Goal: Transaction & Acquisition: Purchase product/service

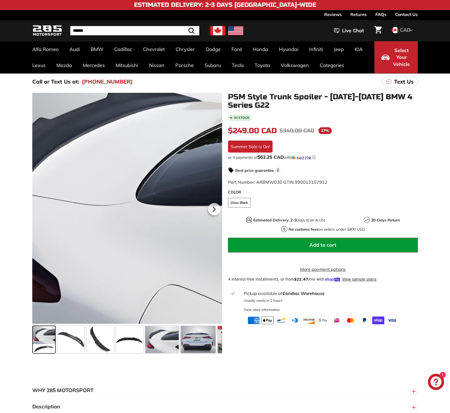
click at [108, 140] on div at bounding box center [127, 208] width 190 height 231
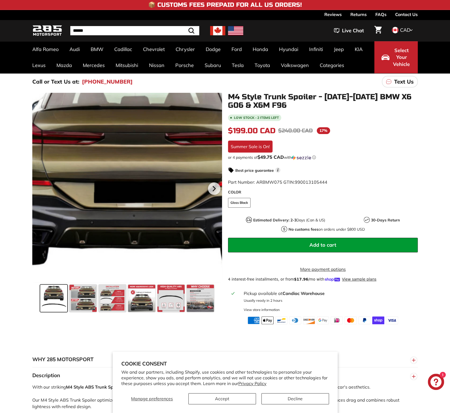
click at [119, 139] on div at bounding box center [127, 188] width 190 height 190
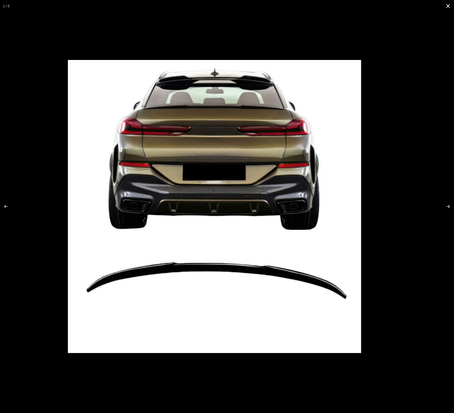
click at [254, 47] on div at bounding box center [216, 206] width 454 height 413
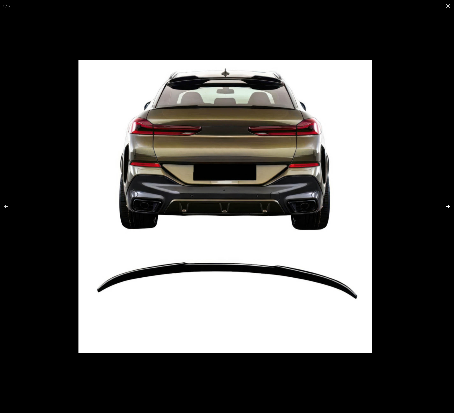
click at [448, 204] on button at bounding box center [444, 206] width 19 height 27
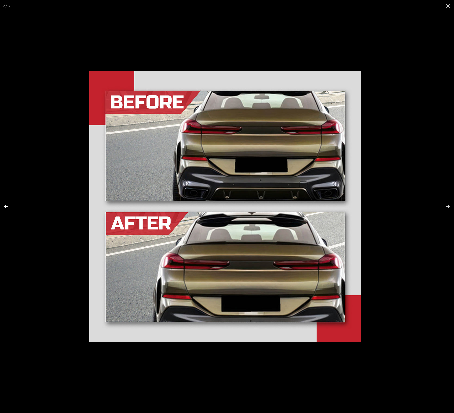
click at [6, 205] on button at bounding box center [9, 206] width 19 height 27
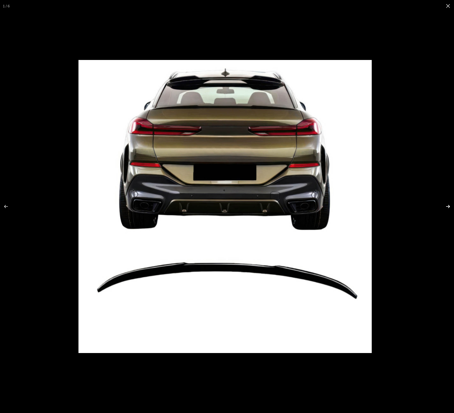
click at [447, 208] on button at bounding box center [444, 206] width 19 height 27
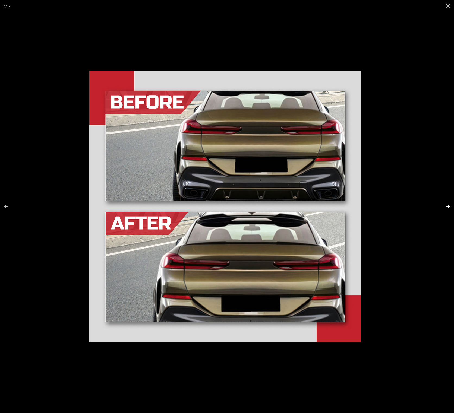
click at [447, 208] on button at bounding box center [444, 206] width 19 height 27
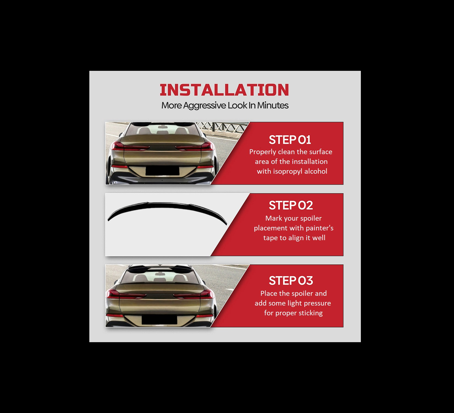
click at [446, 202] on button at bounding box center [444, 206] width 19 height 27
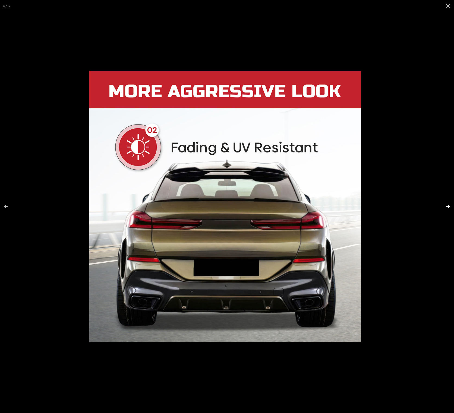
click at [447, 205] on button at bounding box center [444, 206] width 19 height 27
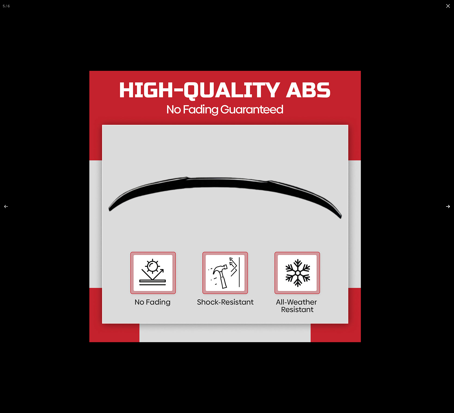
click at [449, 205] on button at bounding box center [444, 206] width 19 height 27
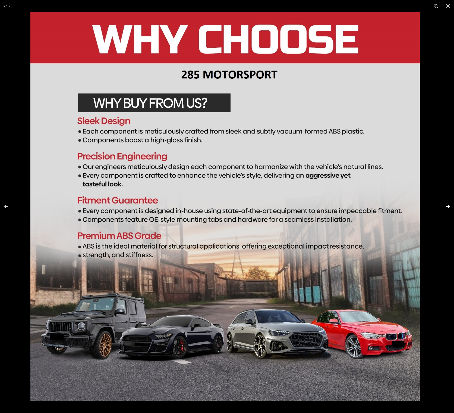
click at [449, 206] on button at bounding box center [444, 206] width 19 height 27
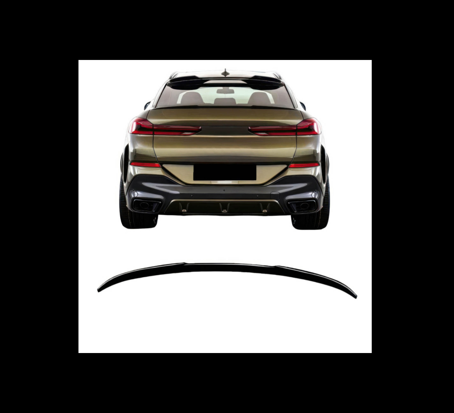
click at [449, 206] on button at bounding box center [444, 206] width 19 height 27
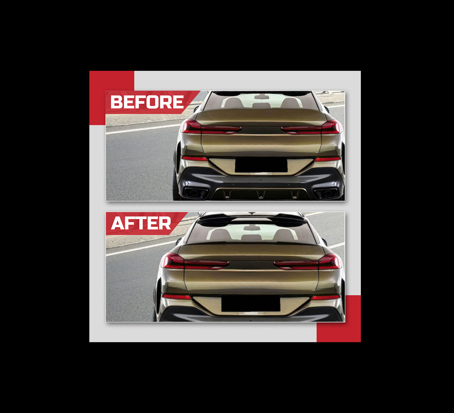
click at [449, 206] on button at bounding box center [444, 206] width 19 height 27
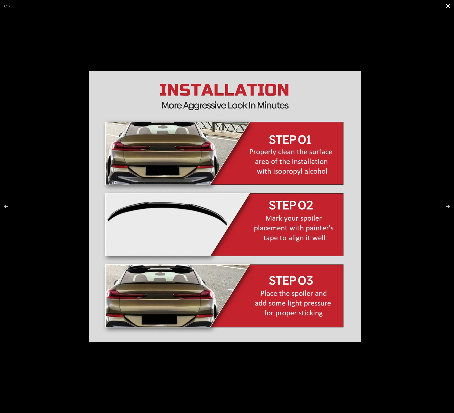
click at [447, 5] on button at bounding box center [448, 6] width 12 height 12
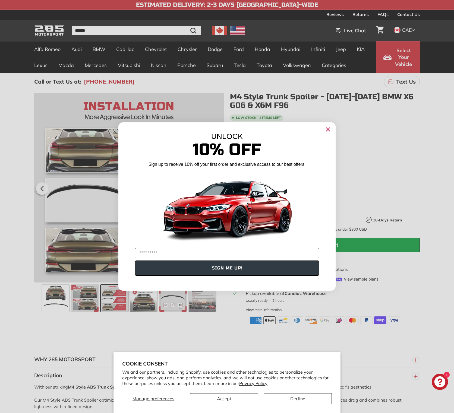
drag, startPoint x: 328, startPoint y: 131, endPoint x: 323, endPoint y: 121, distance: 11.2
click at [328, 131] on circle "Close dialog" at bounding box center [328, 129] width 8 height 8
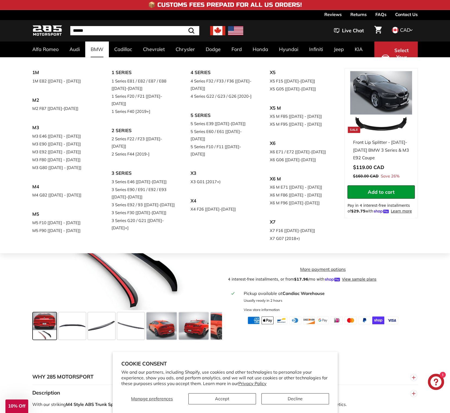
click at [103, 47] on link "BMW" at bounding box center [97, 49] width 24 height 16
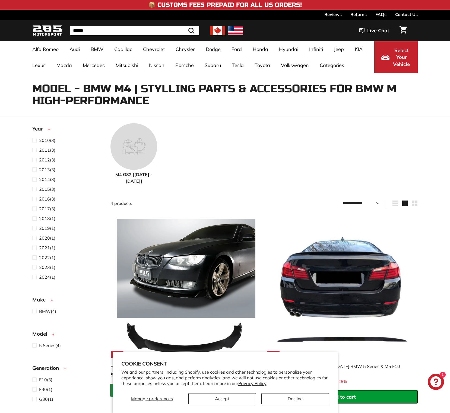
select select "**********"
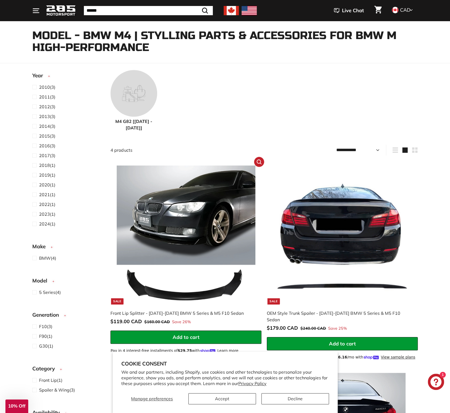
scroll to position [54, 0]
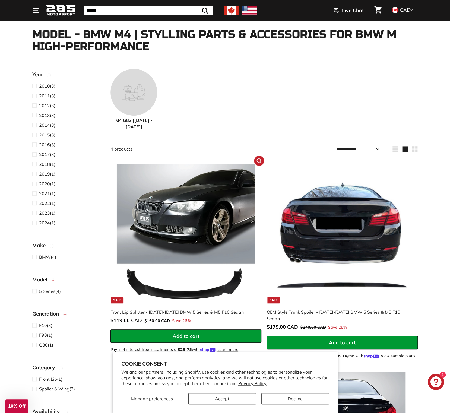
click at [192, 206] on img at bounding box center [186, 233] width 139 height 139
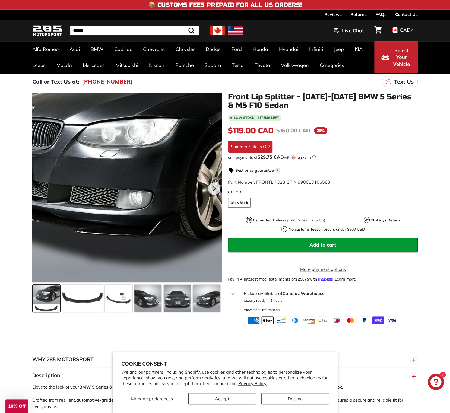
click at [129, 166] on div at bounding box center [127, 188] width 190 height 190
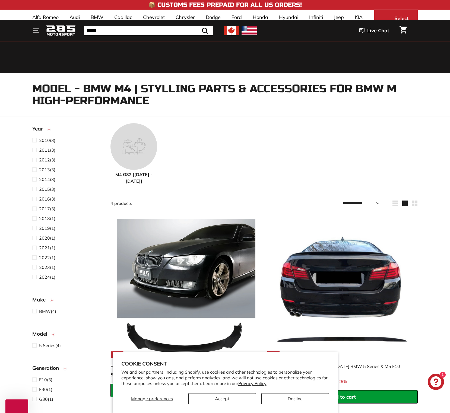
select select "**********"
